Goal: Task Accomplishment & Management: Manage account settings

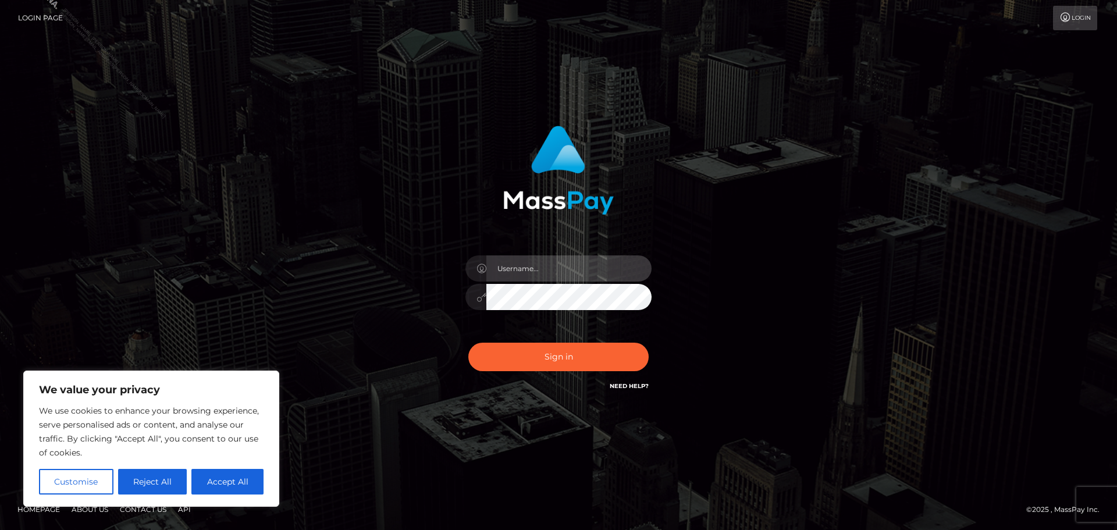
drag, startPoint x: 503, startPoint y: 268, endPoint x: 522, endPoint y: 275, distance: 21.2
click at [518, 275] on input "text" at bounding box center [568, 268] width 165 height 26
type input "Philip.Silversocial"
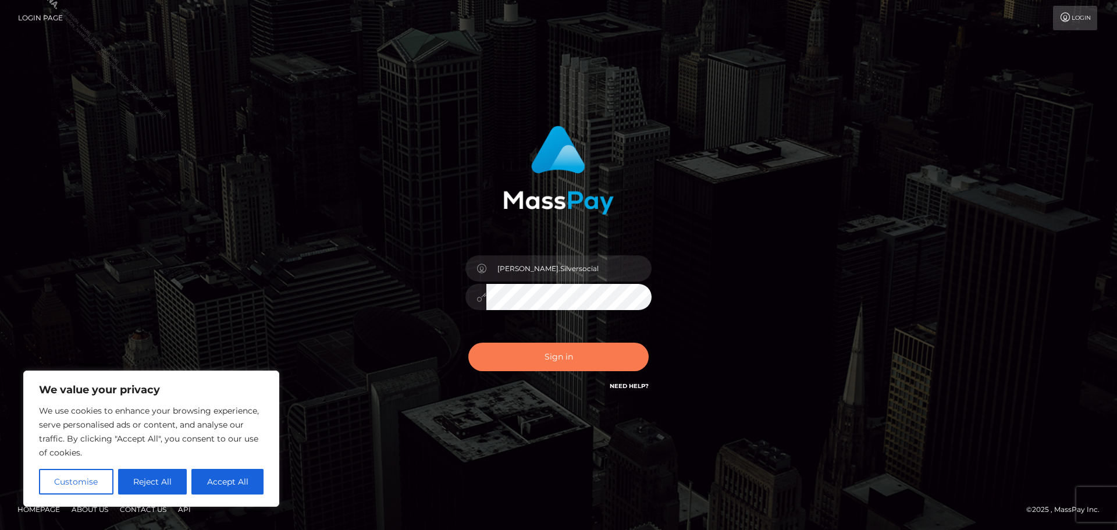
drag, startPoint x: 550, startPoint y: 355, endPoint x: 789, endPoint y: 120, distance: 334.8
click at [550, 354] on button "Sign in" at bounding box center [558, 357] width 180 height 28
click at [786, 119] on div "Philip.Silversocial Sign in" at bounding box center [558, 265] width 663 height 296
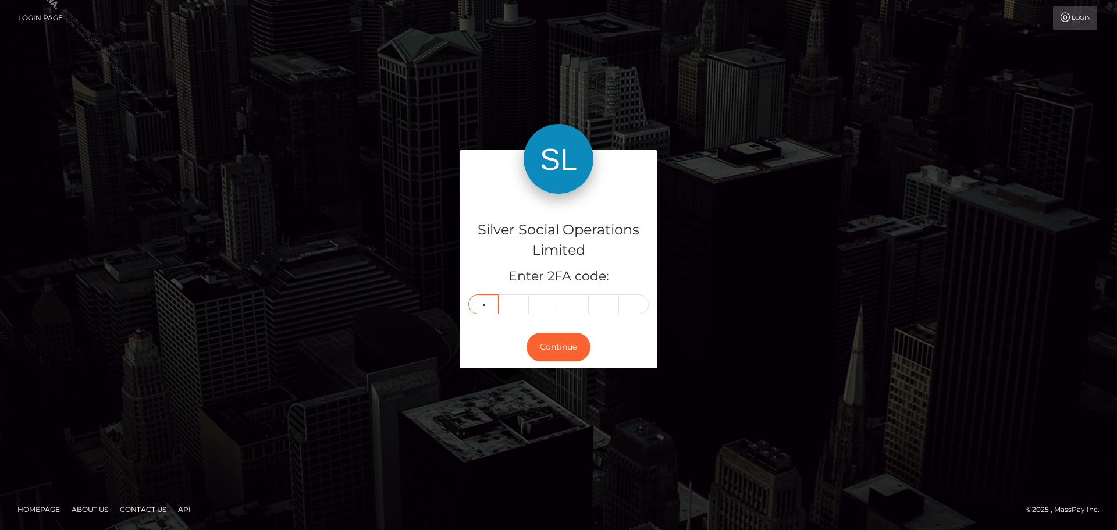
type input "5"
type input "9"
type input "5"
type input "4"
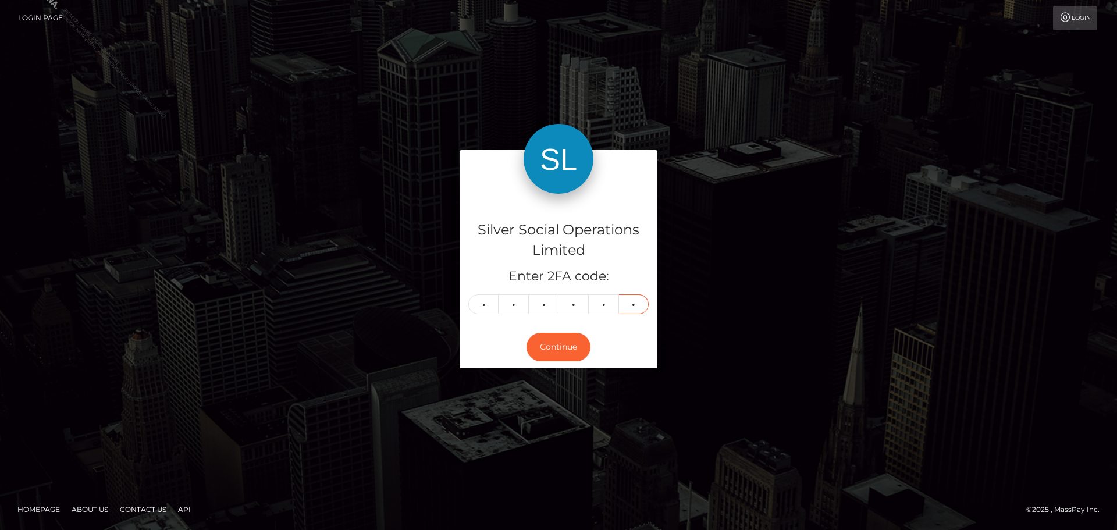
type input "1"
